Goal: Information Seeking & Learning: Find specific fact

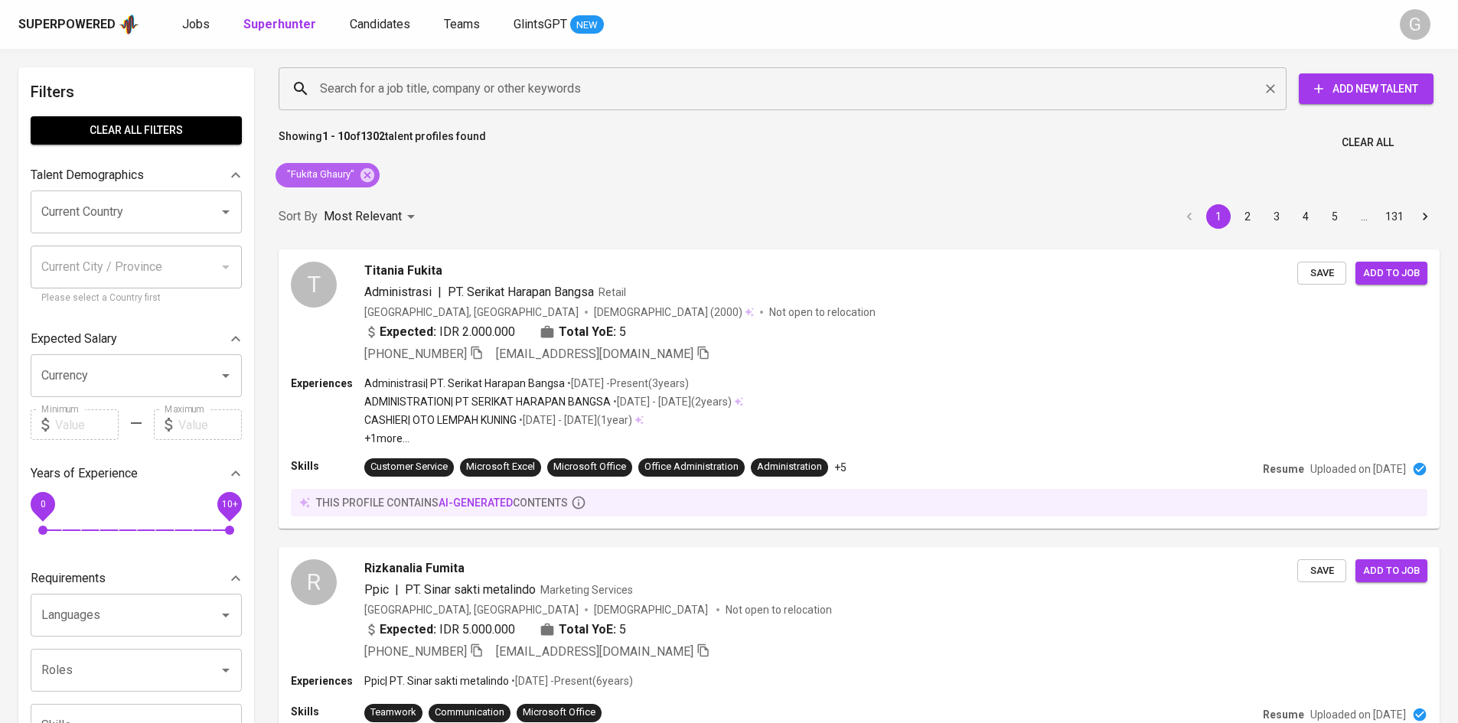
click at [367, 175] on icon at bounding box center [367, 175] width 17 height 17
click at [370, 89] on input "Search for a job title, company or other keywords" at bounding box center [786, 88] width 940 height 29
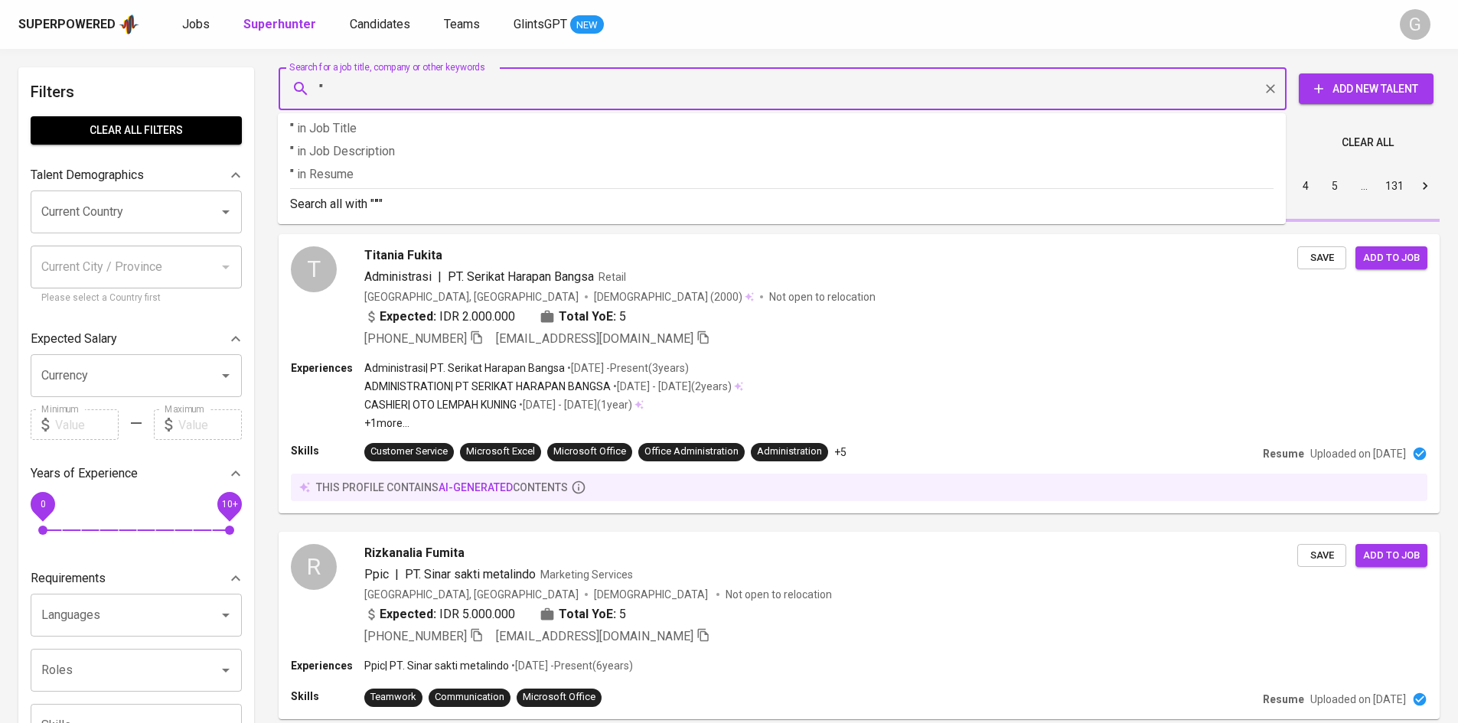
paste input "Chandra Frasiska Nur"
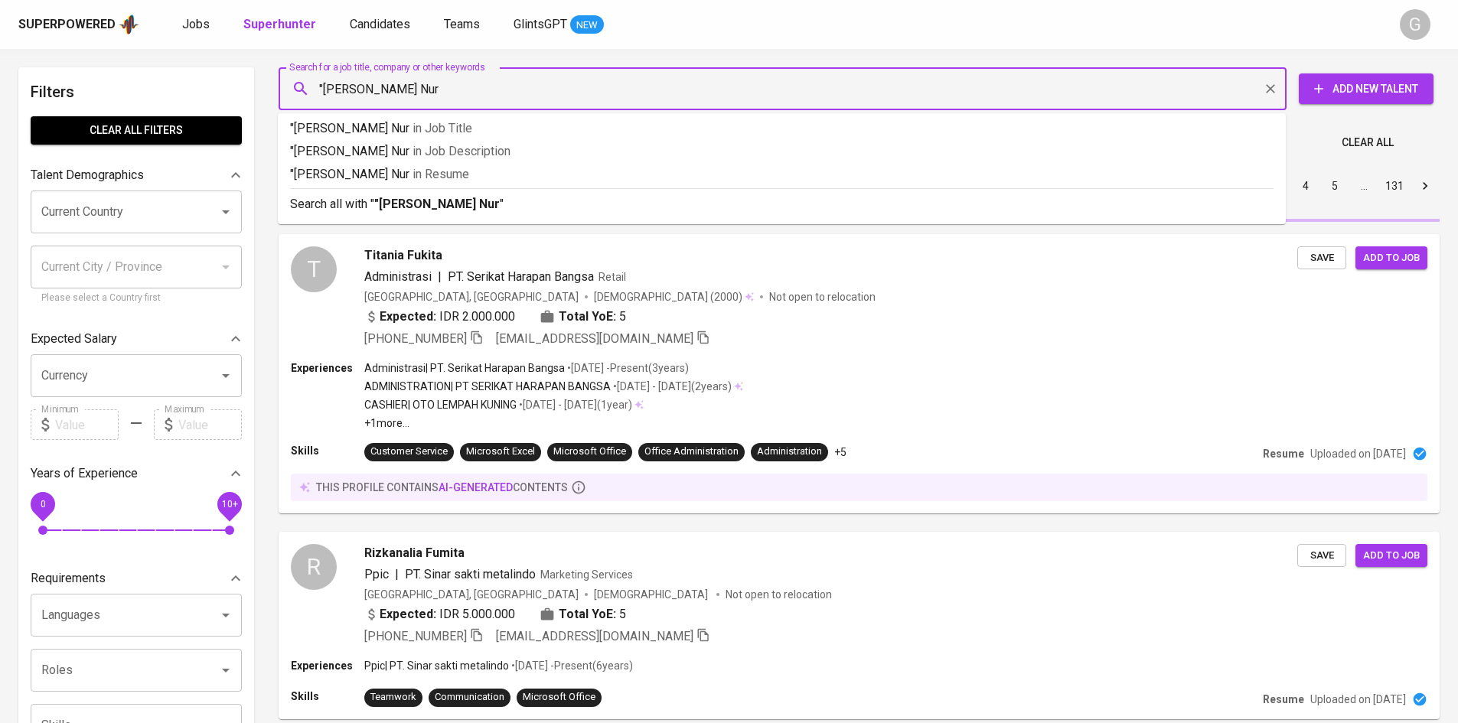
type input ""Chandra Frasiska Nur""
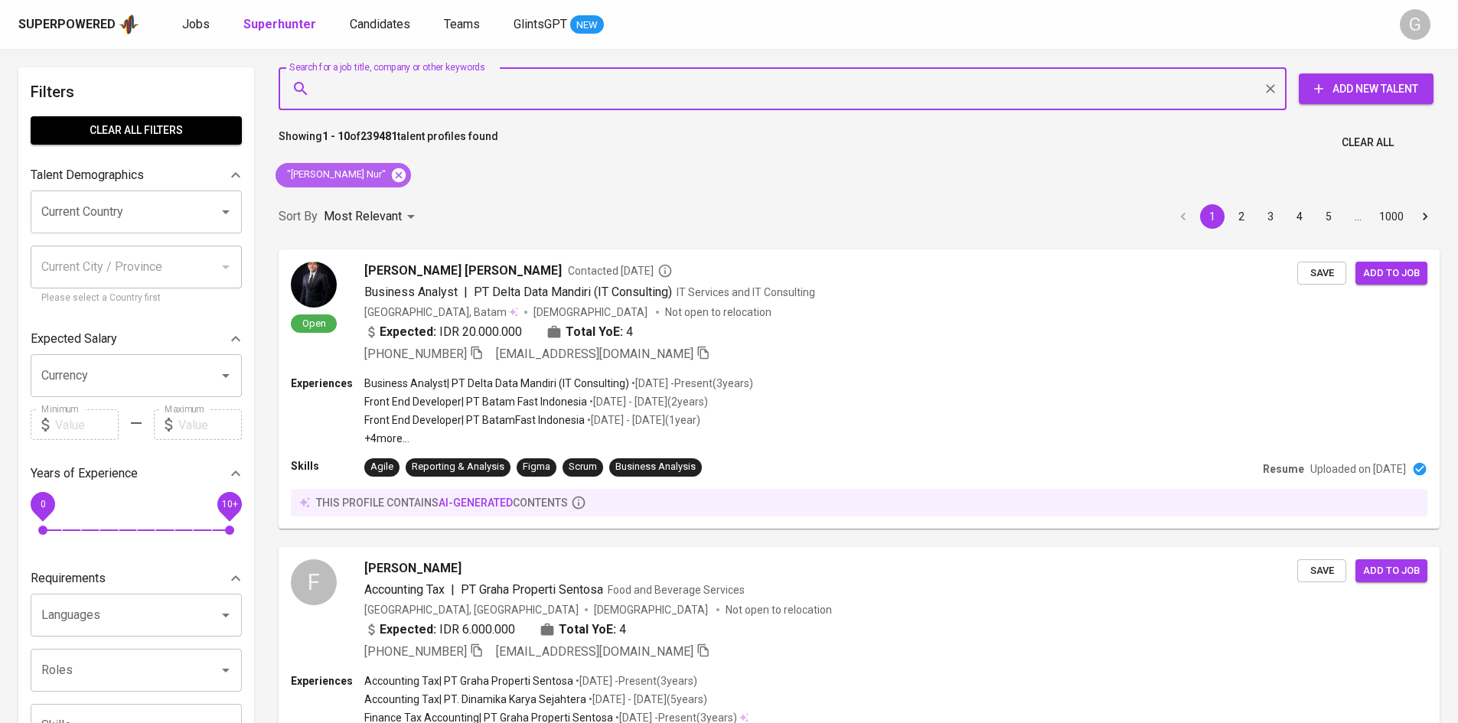
click at [399, 170] on icon at bounding box center [399, 175] width 14 height 14
click at [399, 203] on div "Most Relevant" at bounding box center [372, 217] width 96 height 28
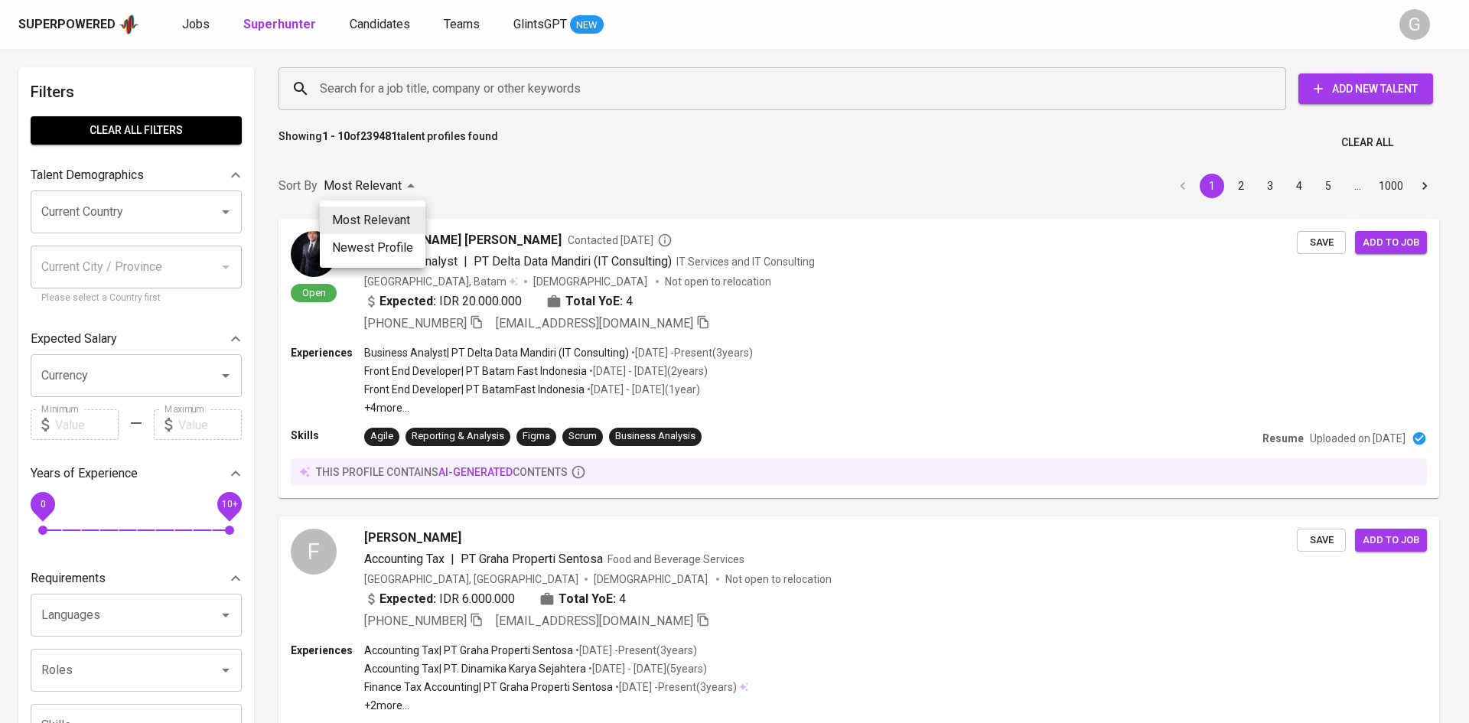
click at [381, 80] on div at bounding box center [734, 361] width 1469 height 723
click at [384, 85] on div "Most Relevant Newest Profile" at bounding box center [734, 361] width 1469 height 723
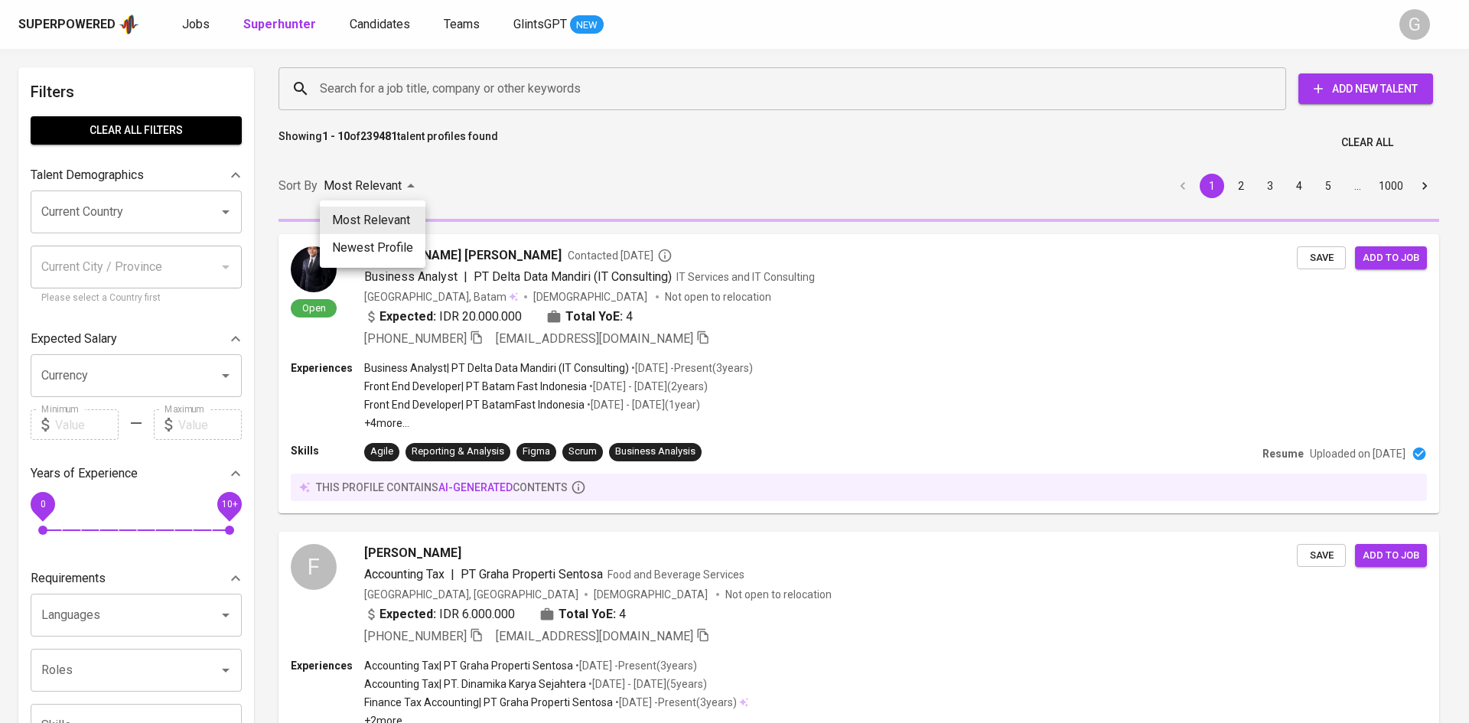
click at [385, 87] on div at bounding box center [734, 361] width 1469 height 723
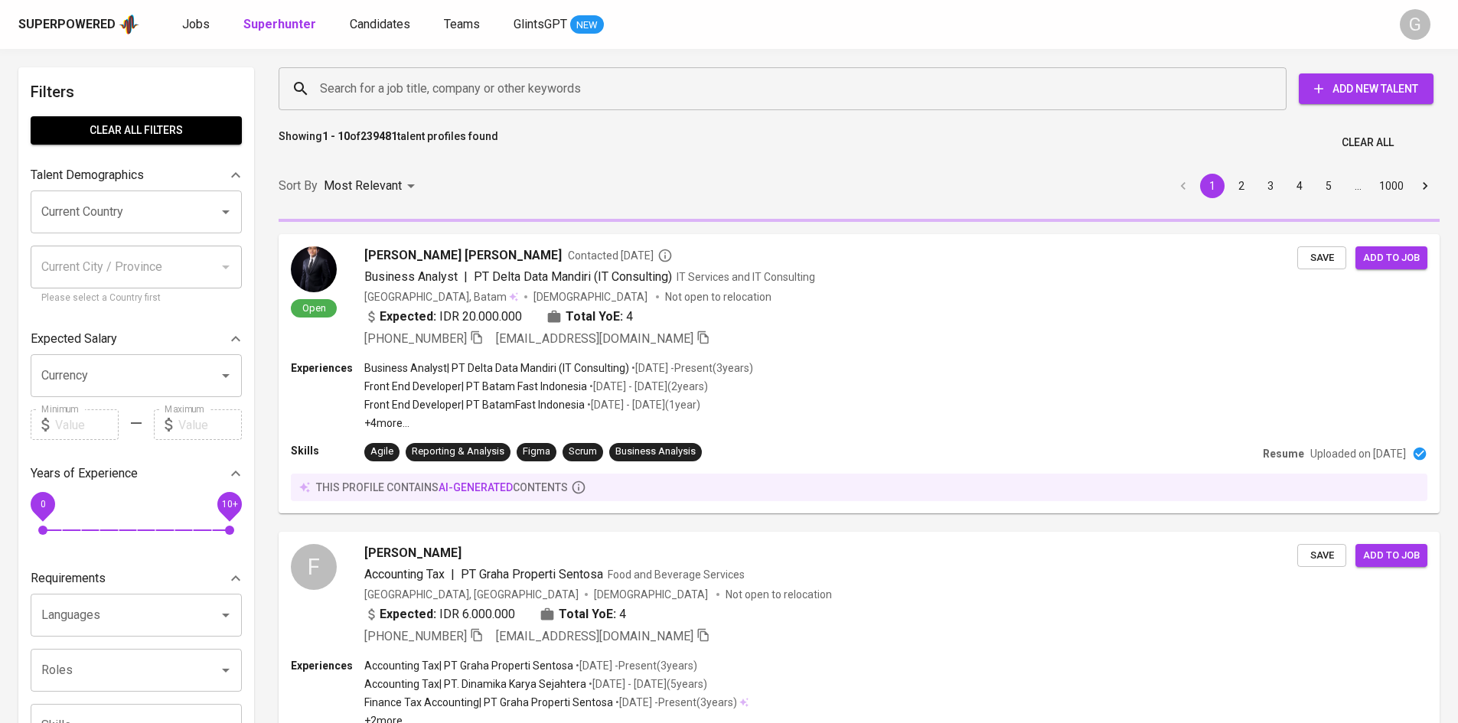
click at [385, 87] on input "Search for a job title, company or other keywords" at bounding box center [786, 88] width 940 height 29
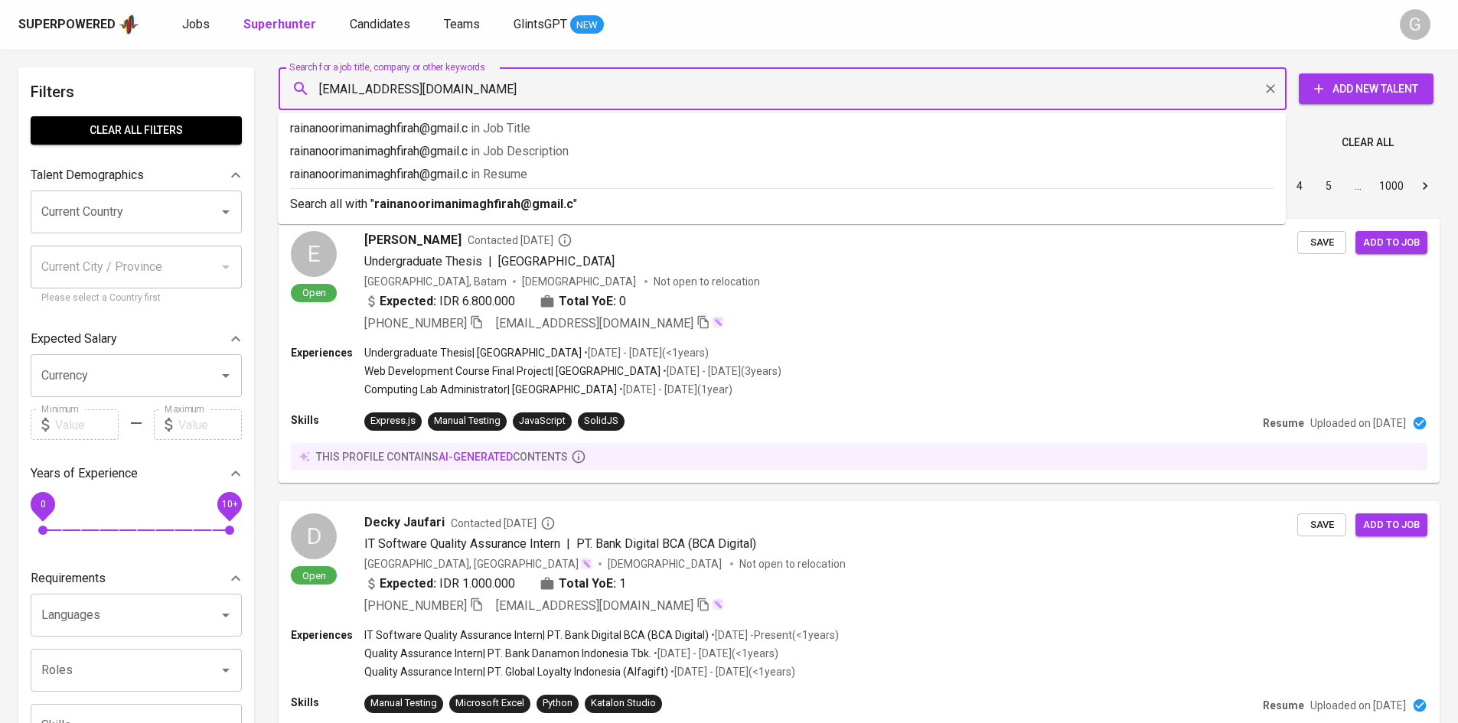
type input "[EMAIL_ADDRESS][DOMAIN_NAME]"
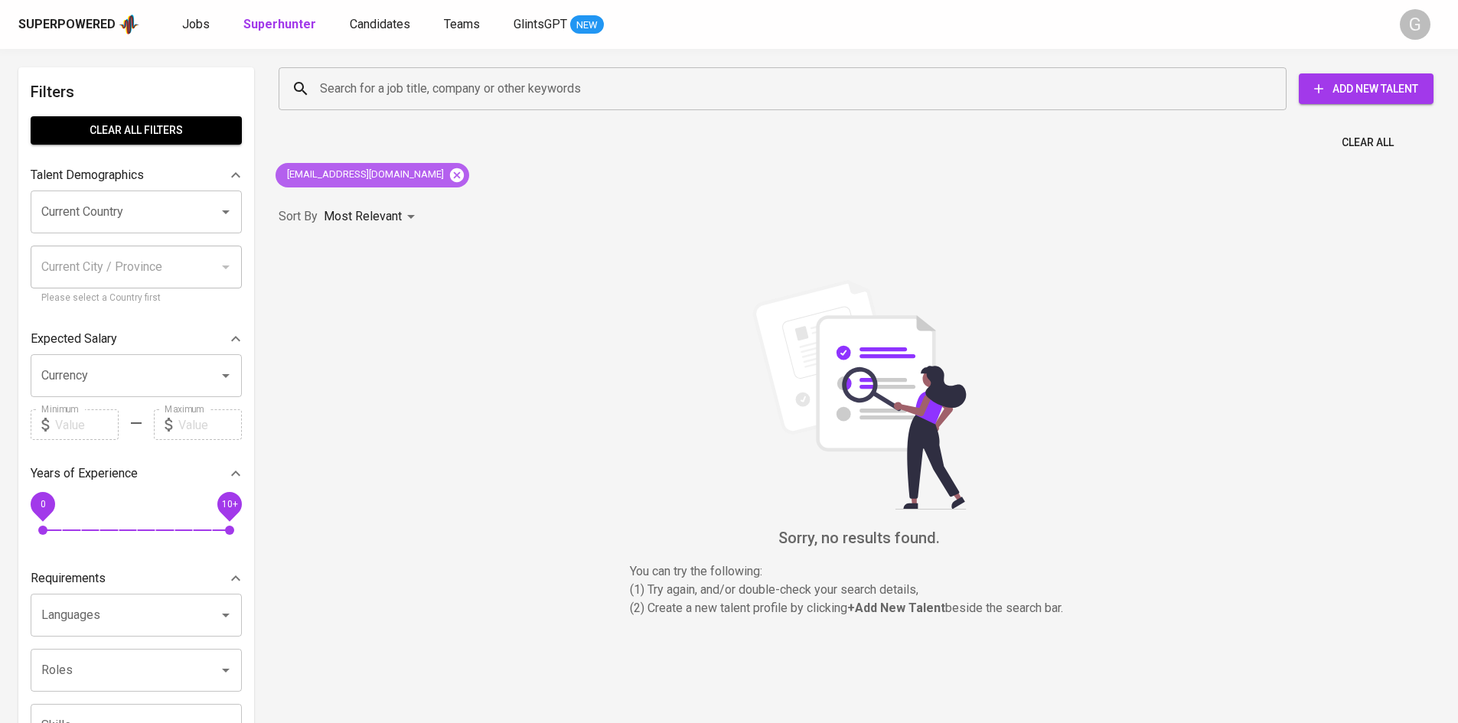
click at [464, 178] on icon at bounding box center [457, 175] width 14 height 14
click at [438, 77] on input "Search for a job title, company or other keywords" at bounding box center [786, 88] width 940 height 29
click at [443, 82] on input "Search for a job title, company or other keywords" at bounding box center [786, 88] width 940 height 29
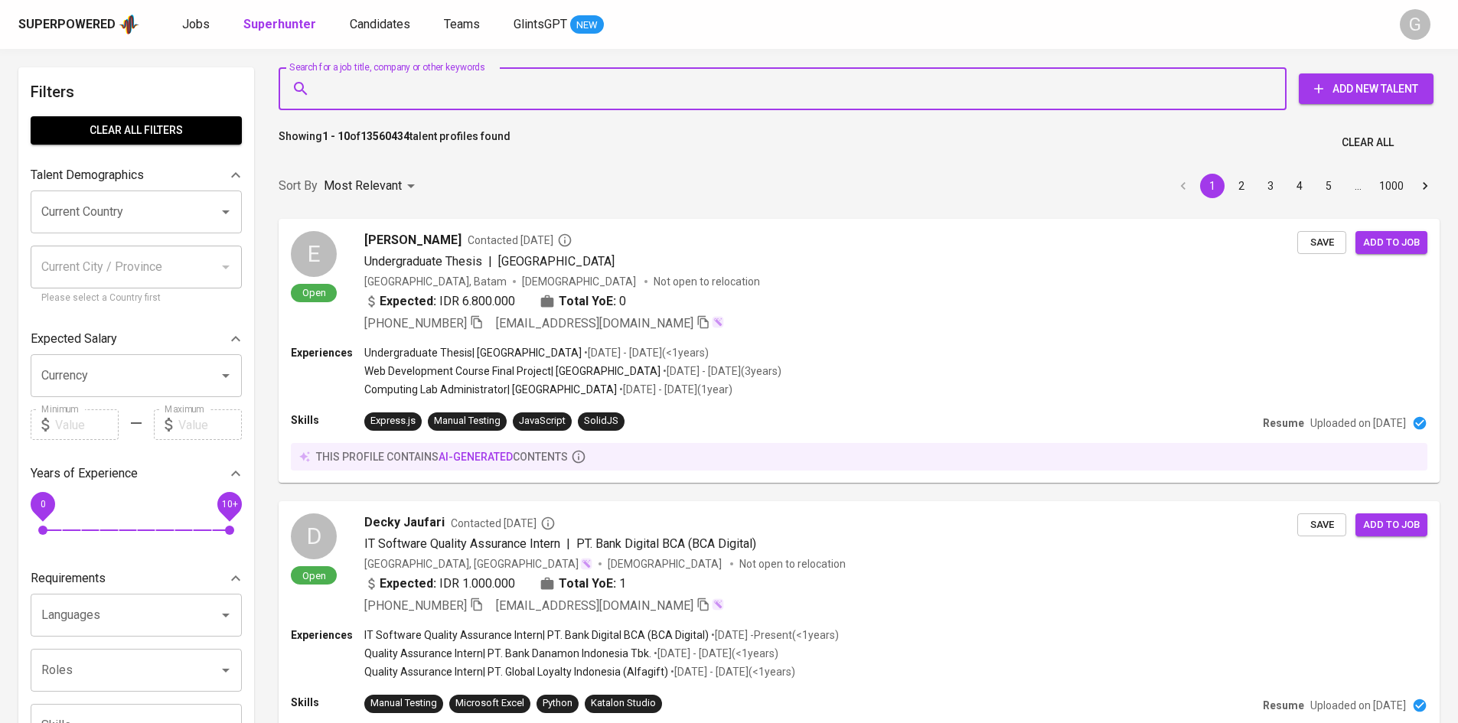
click at [443, 83] on input "Search for a job title, company or other keywords" at bounding box center [786, 88] width 940 height 29
paste input "[EMAIL_ADDRESS][DOMAIN_NAME]"
type input "[EMAIL_ADDRESS][DOMAIN_NAME]"
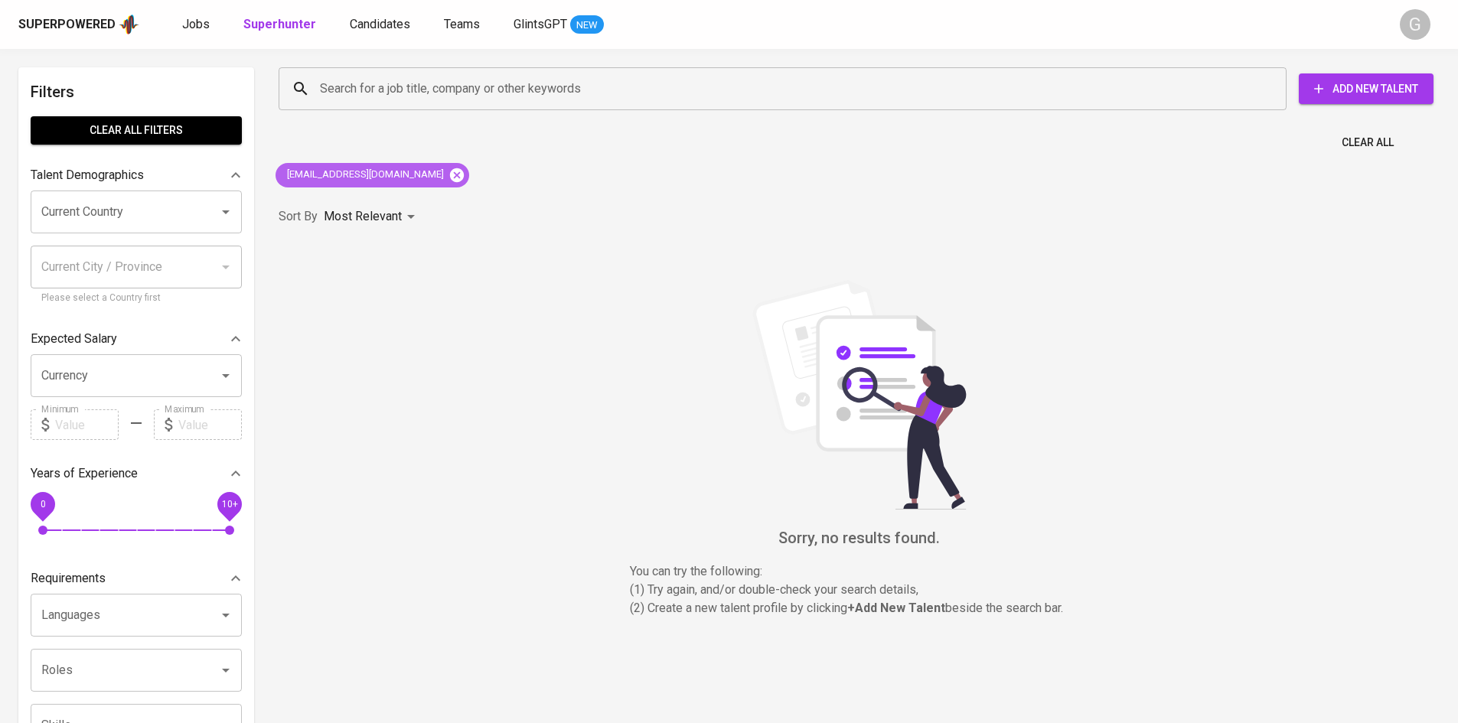
click at [448, 182] on icon at bounding box center [456, 175] width 17 height 17
click at [399, 93] on input "Search for a job title, company or other keywords" at bounding box center [786, 88] width 940 height 29
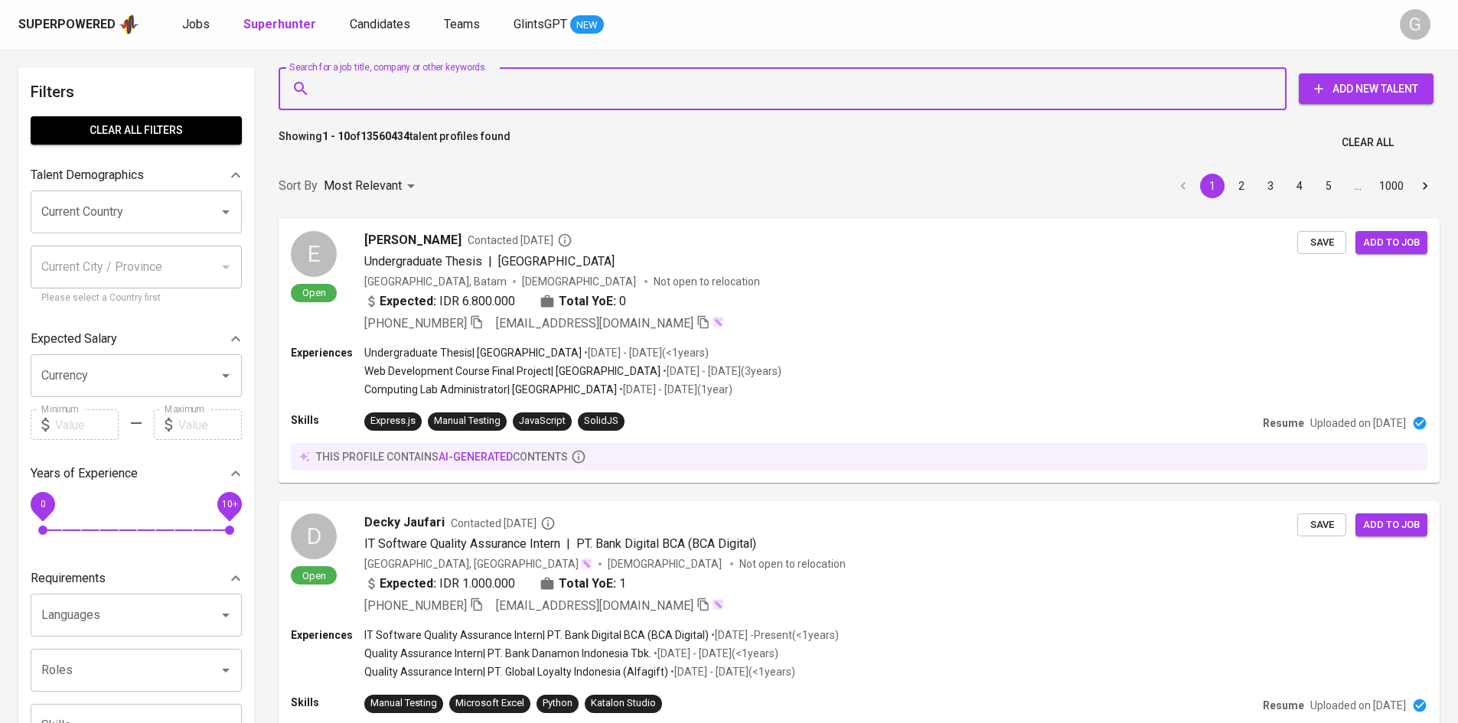
click at [399, 93] on input "Search for a job title, company or other keywords" at bounding box center [786, 88] width 940 height 29
paste input "[PERSON_NAME] [PERSON_NAME]"
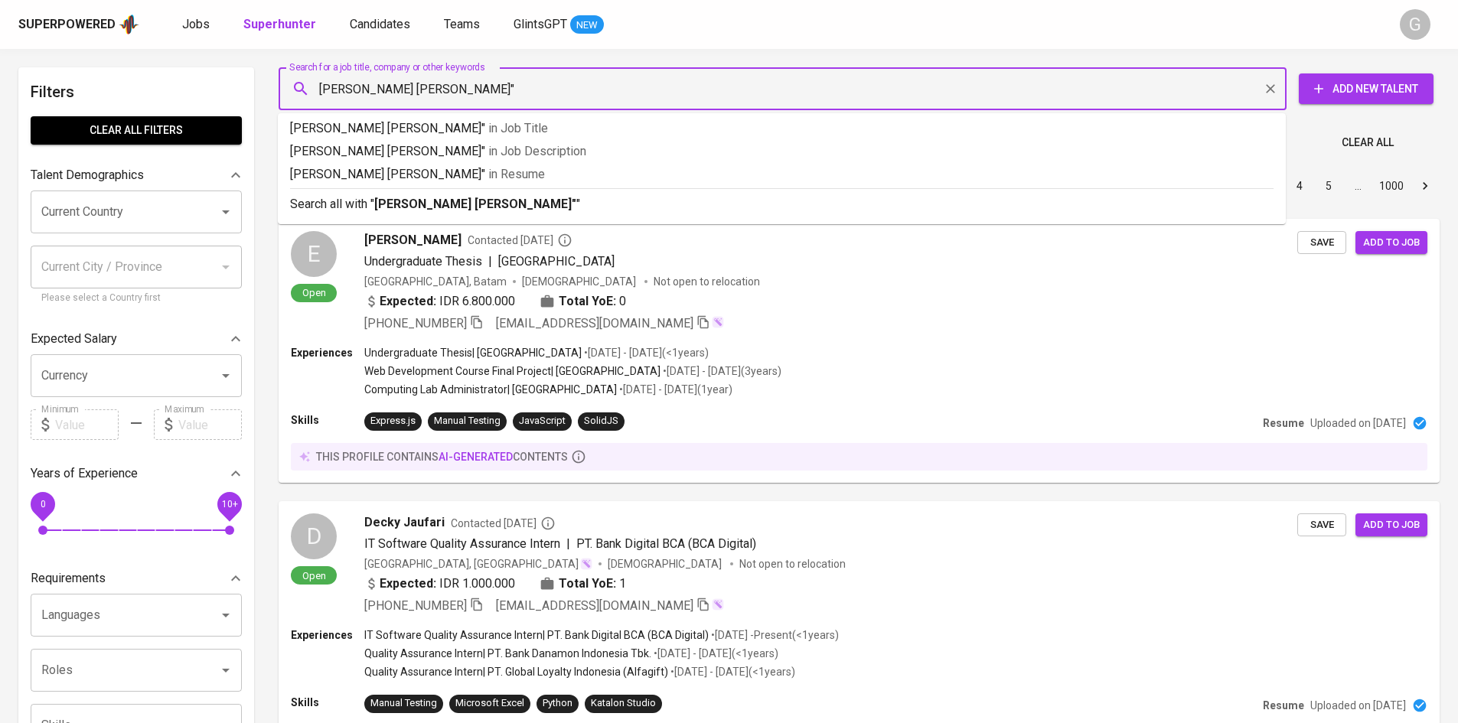
type input ""[PERSON_NAME] [PERSON_NAME]""
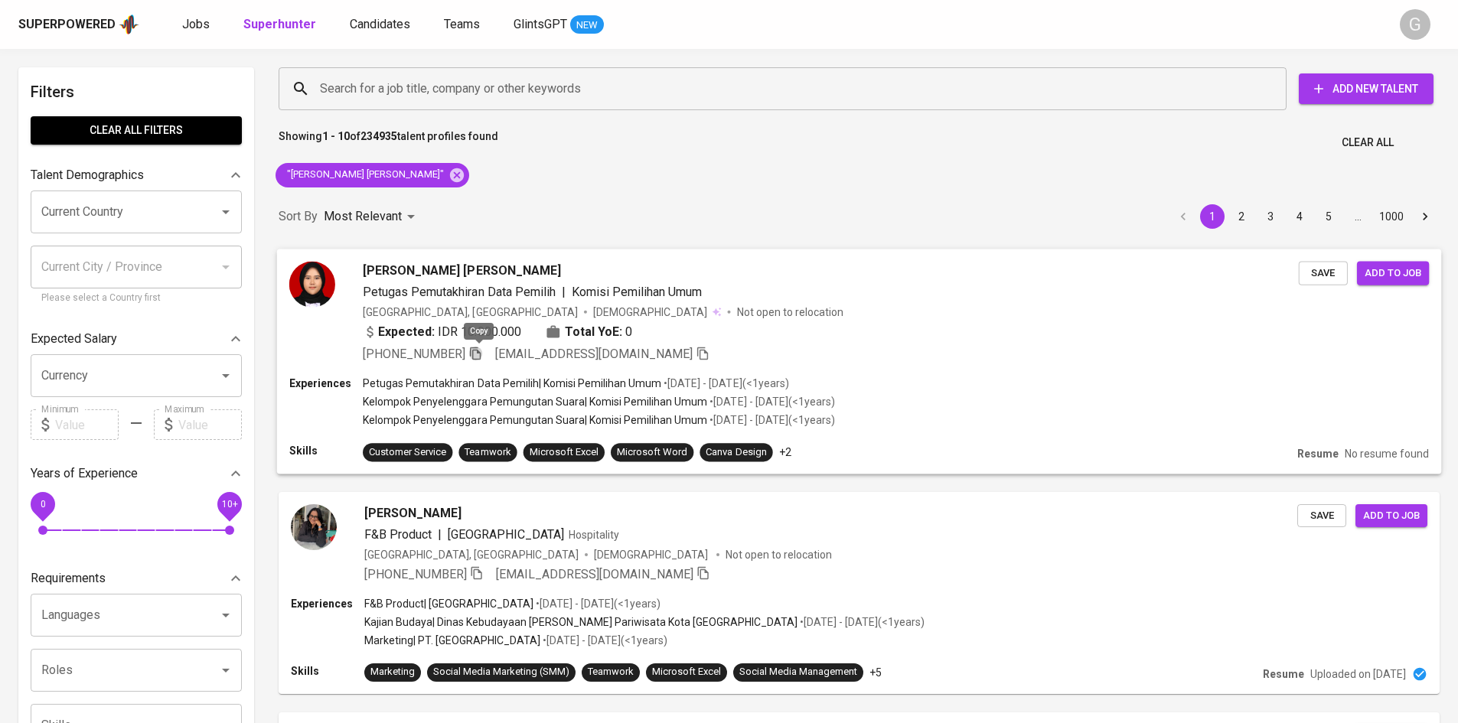
click at [482, 350] on icon "button" at bounding box center [475, 353] width 14 height 14
click at [450, 170] on icon at bounding box center [457, 175] width 14 height 14
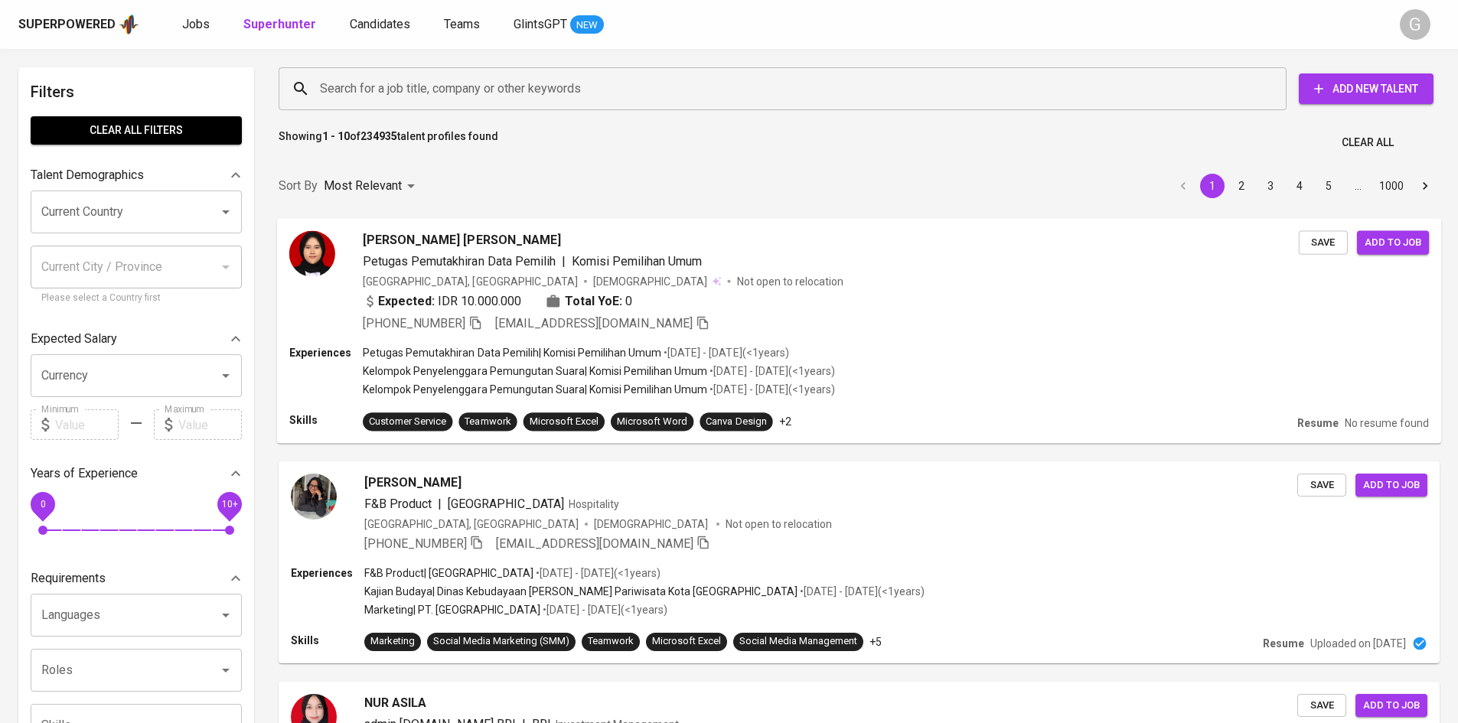
click at [370, 85] on input "Search for a job title, company or other keywords" at bounding box center [786, 88] width 940 height 29
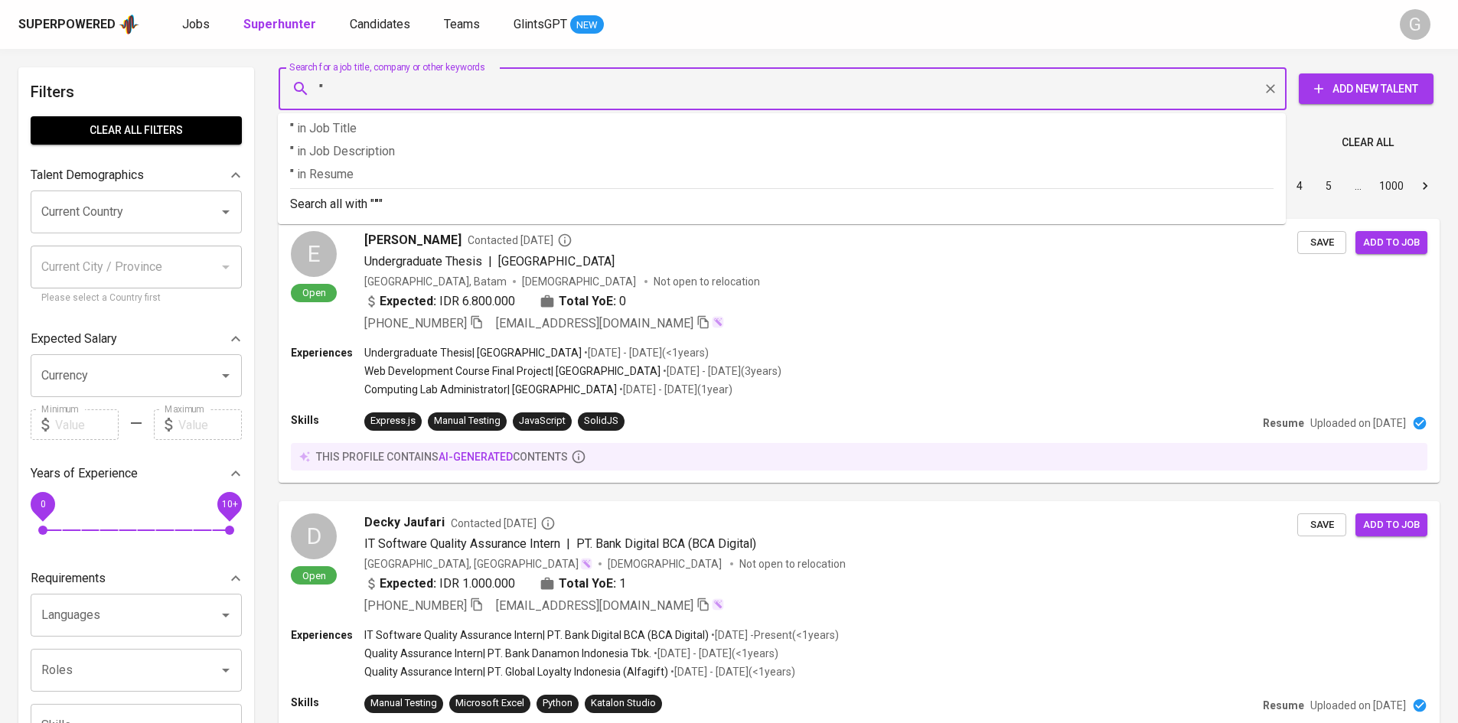
paste input "Semeru [PERSON_NAME]"
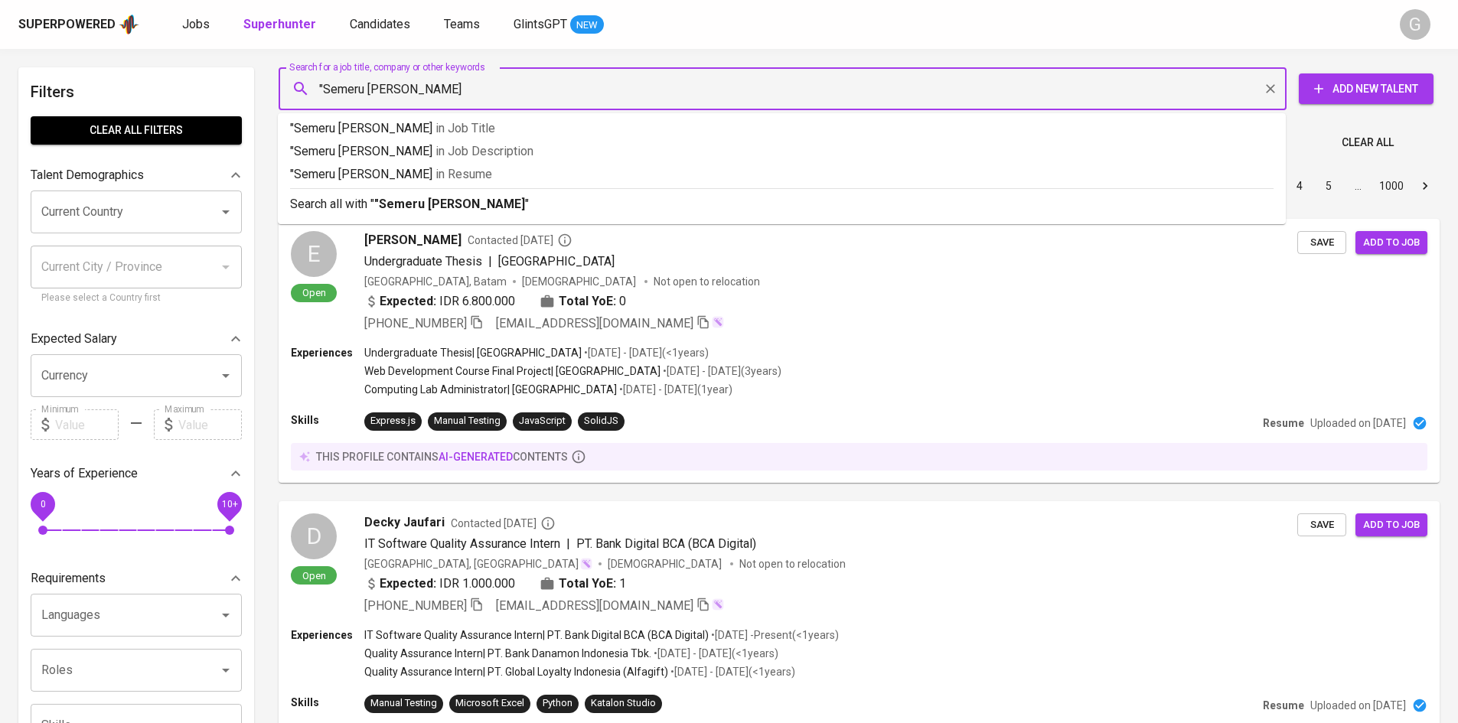
type input ""Semeru [PERSON_NAME]""
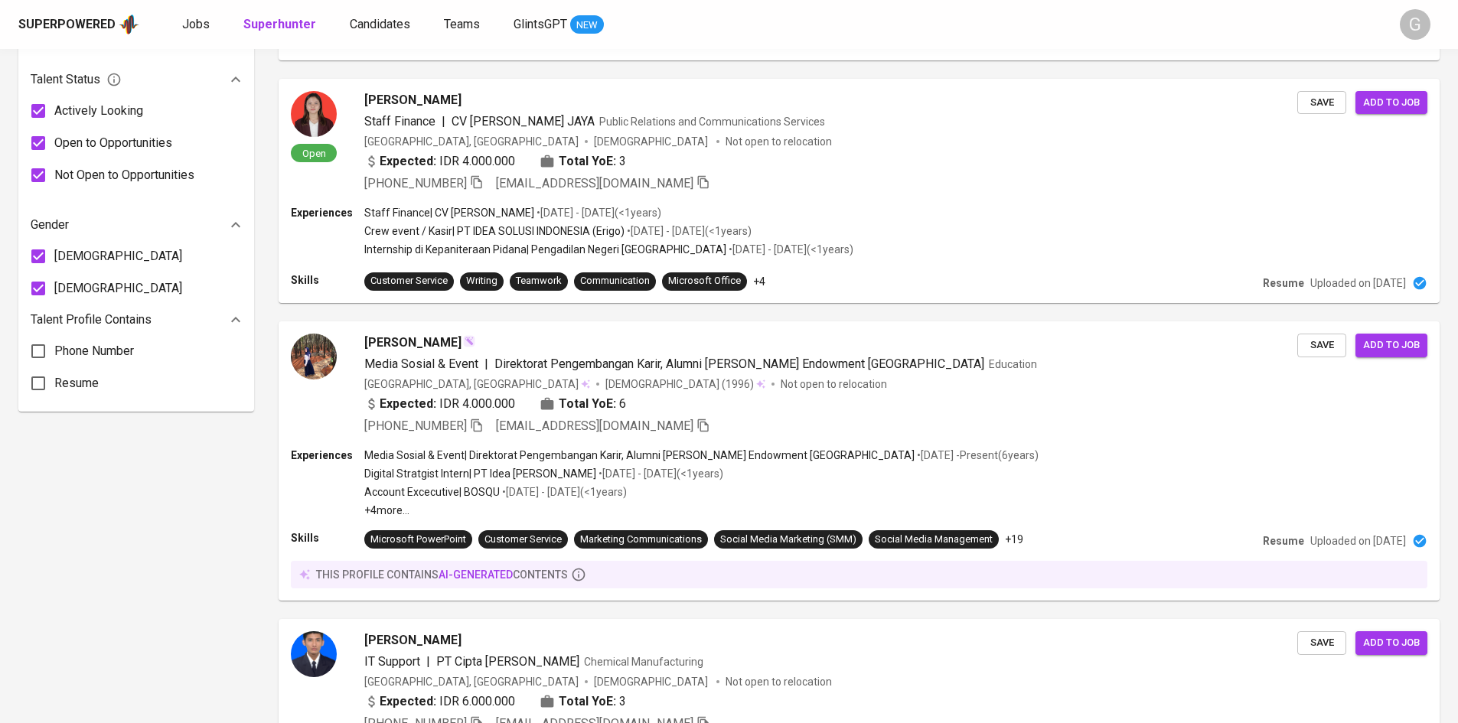
scroll to position [451, 0]
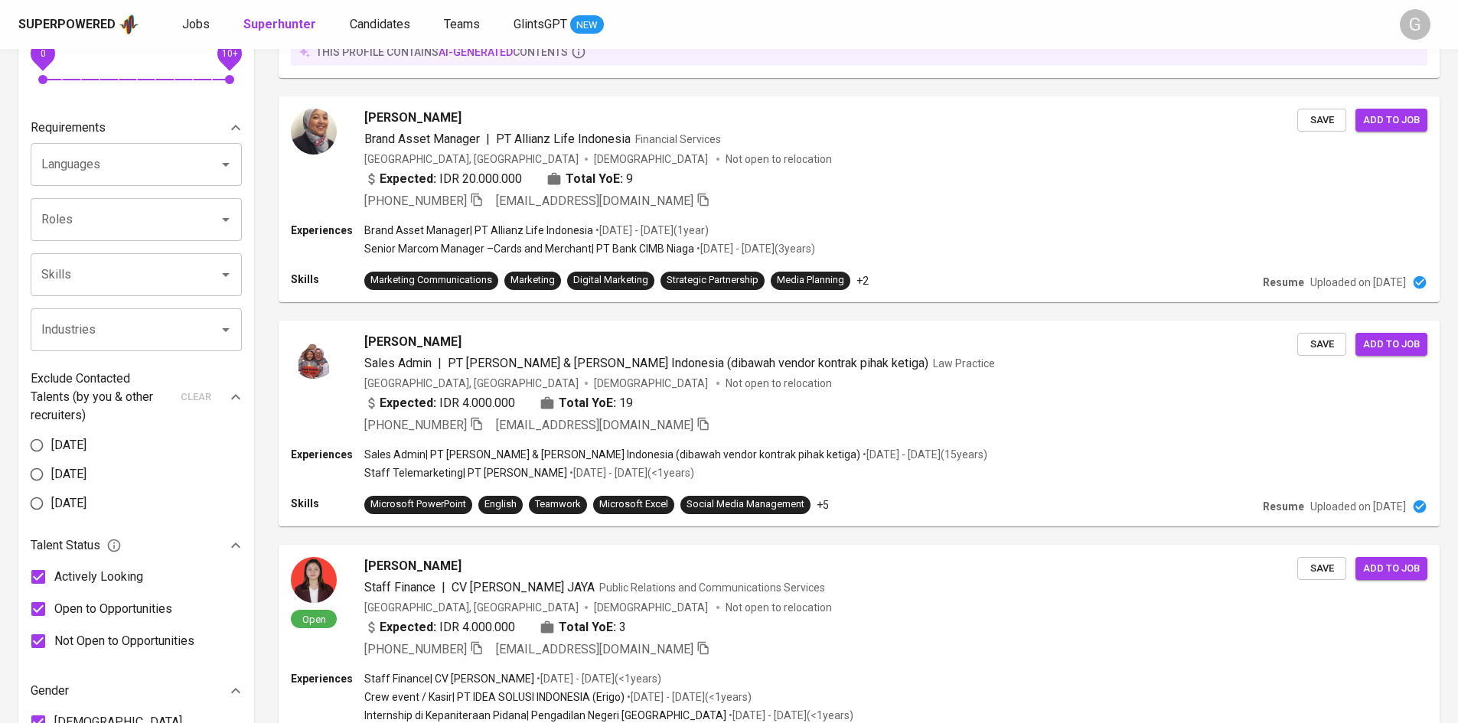
scroll to position [451, 0]
